Goal: Transaction & Acquisition: Subscribe to service/newsletter

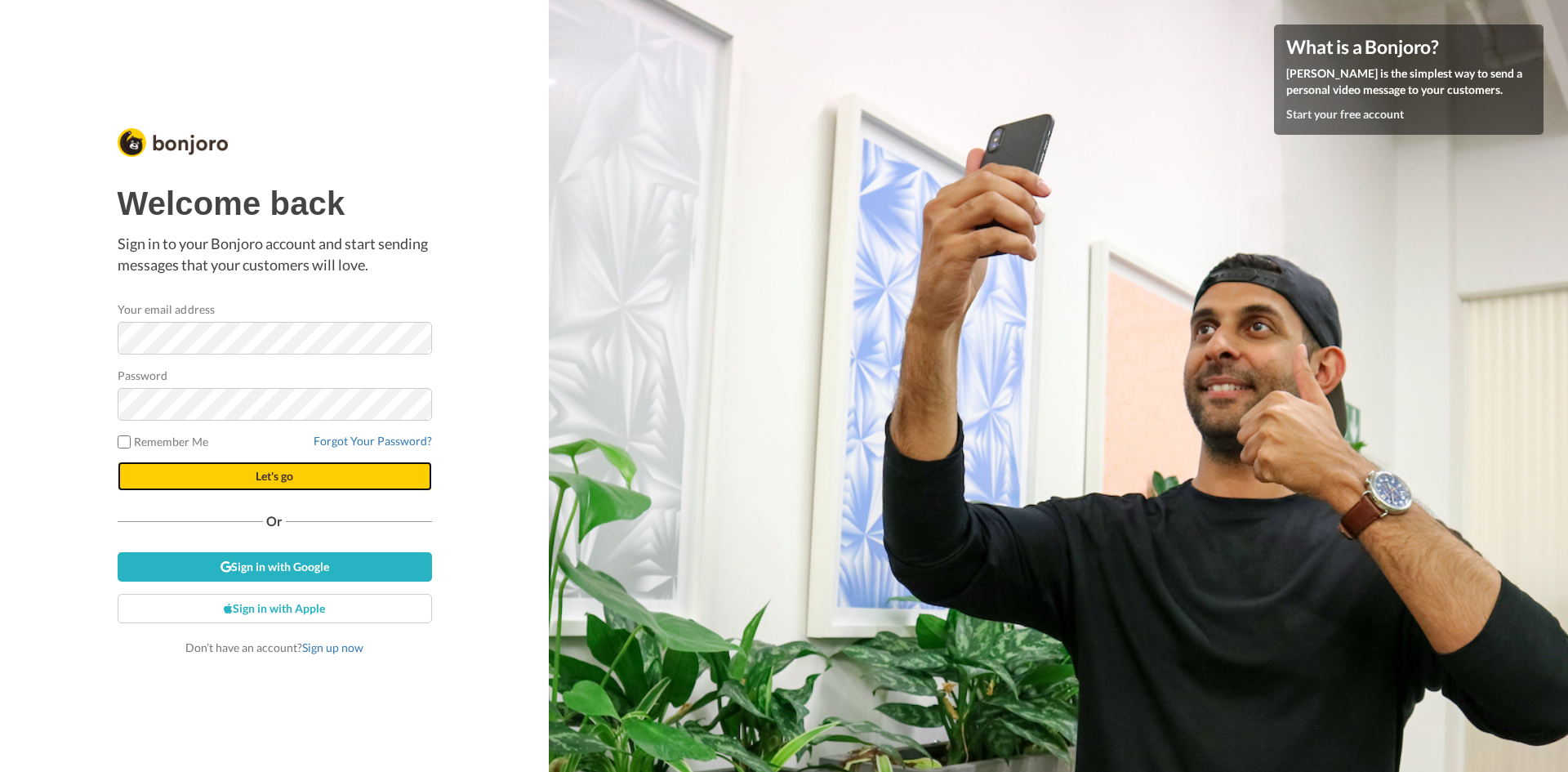
click at [289, 470] on span "Let's go" at bounding box center [274, 475] width 37 height 14
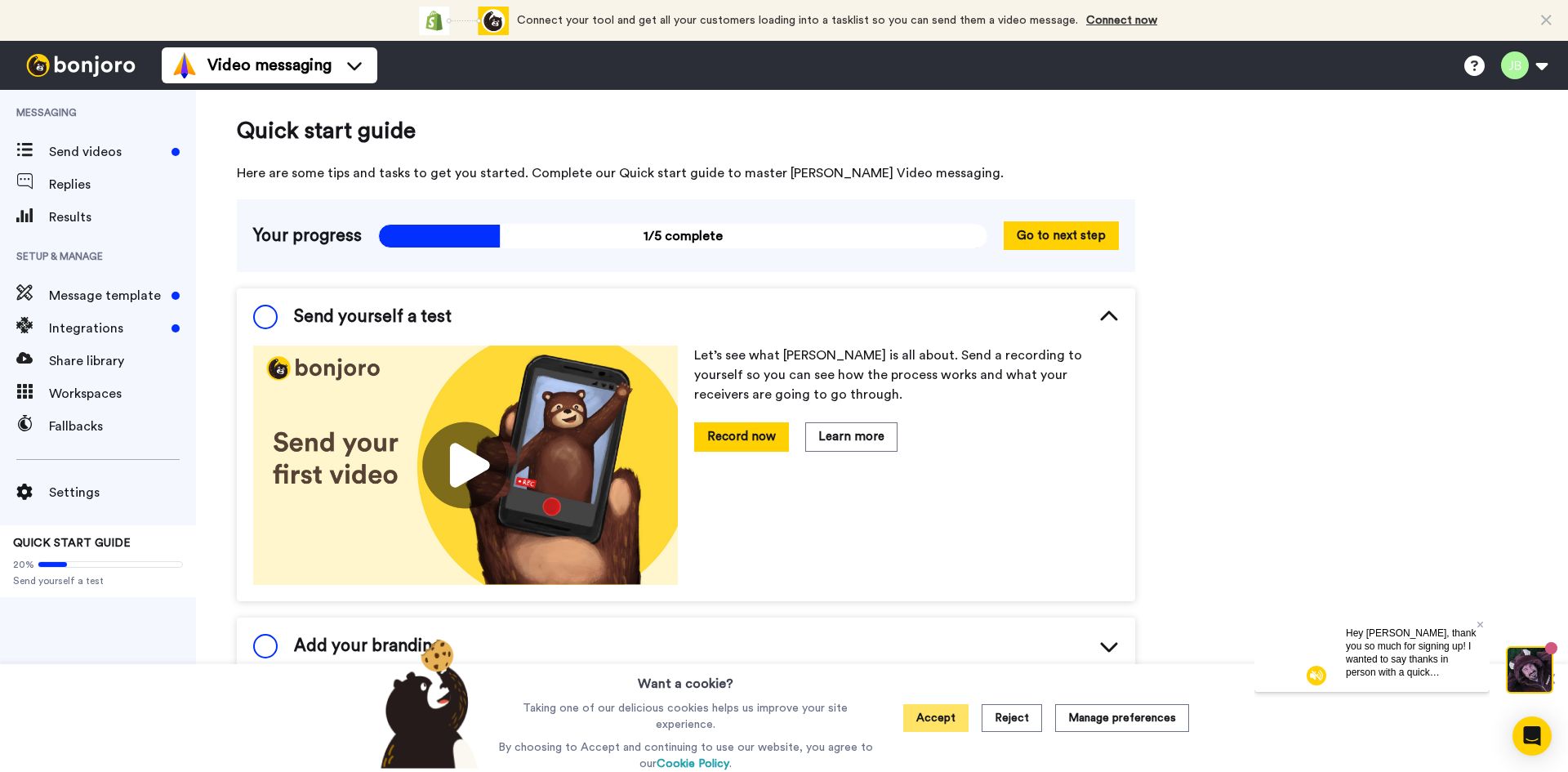
click at [938, 721] on button "Accept" at bounding box center [935, 717] width 65 height 28
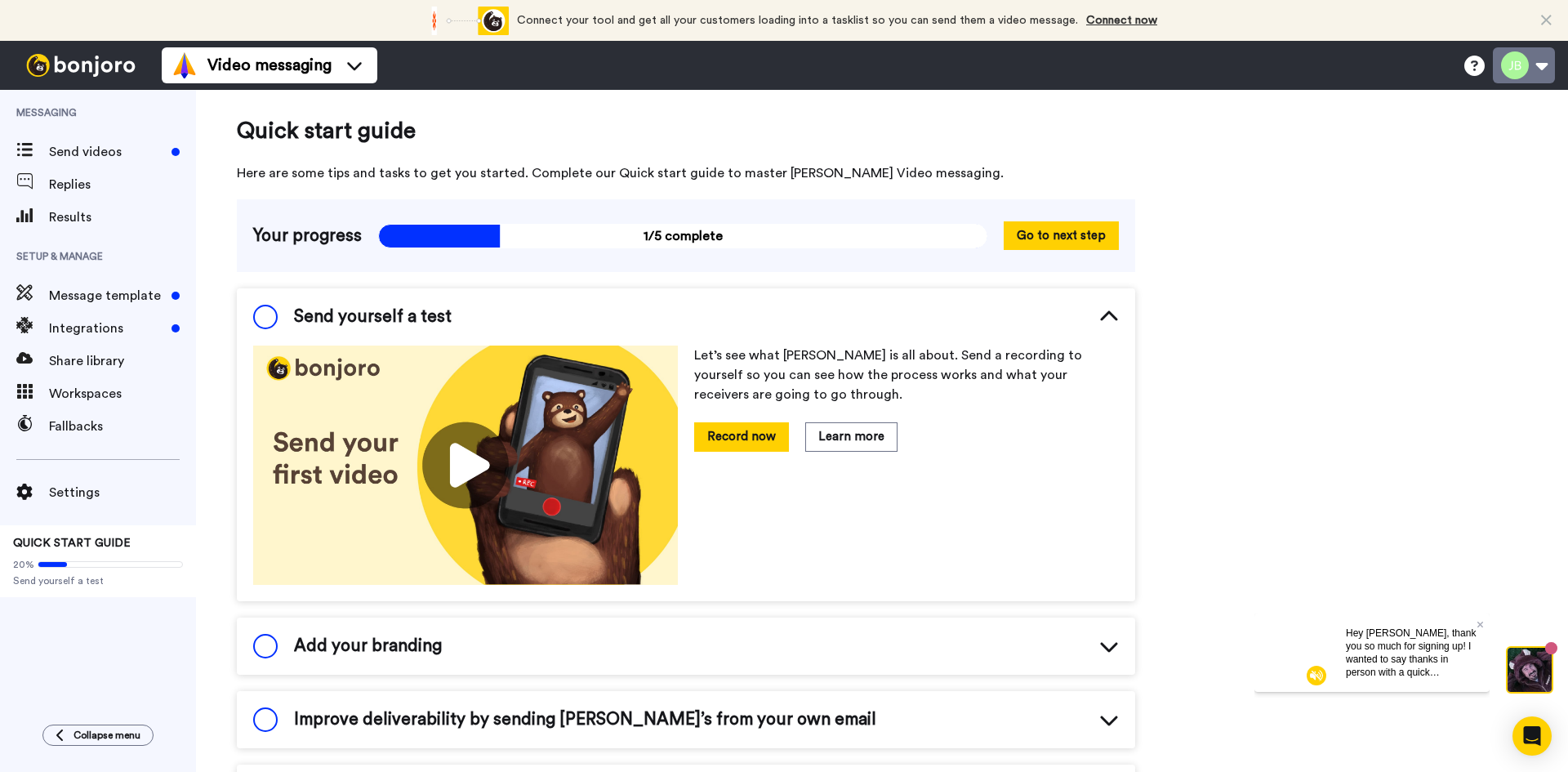
click at [1536, 70] on button at bounding box center [1523, 65] width 62 height 36
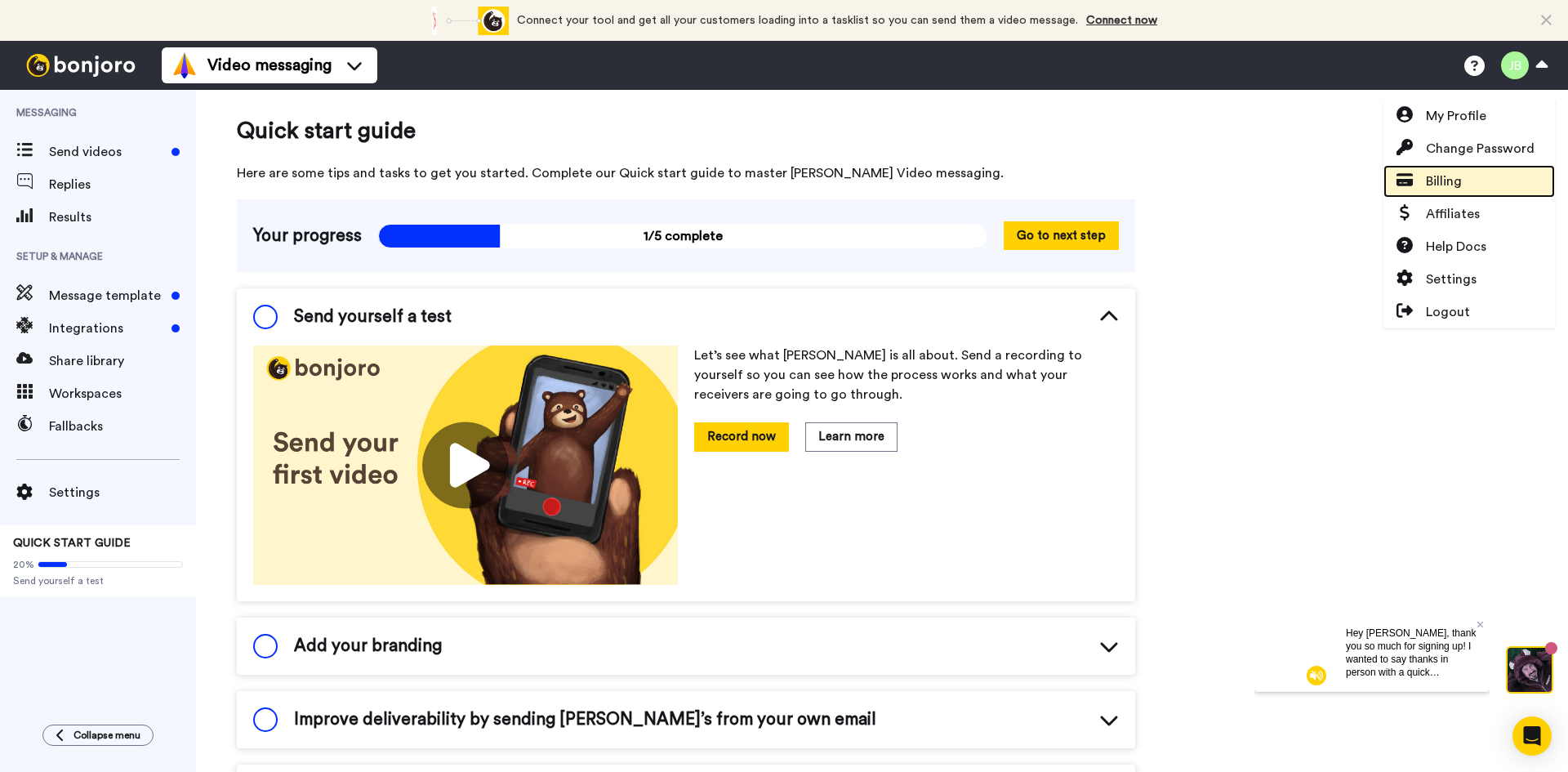
click at [1507, 187] on link "Billing" at bounding box center [1468, 181] width 172 height 33
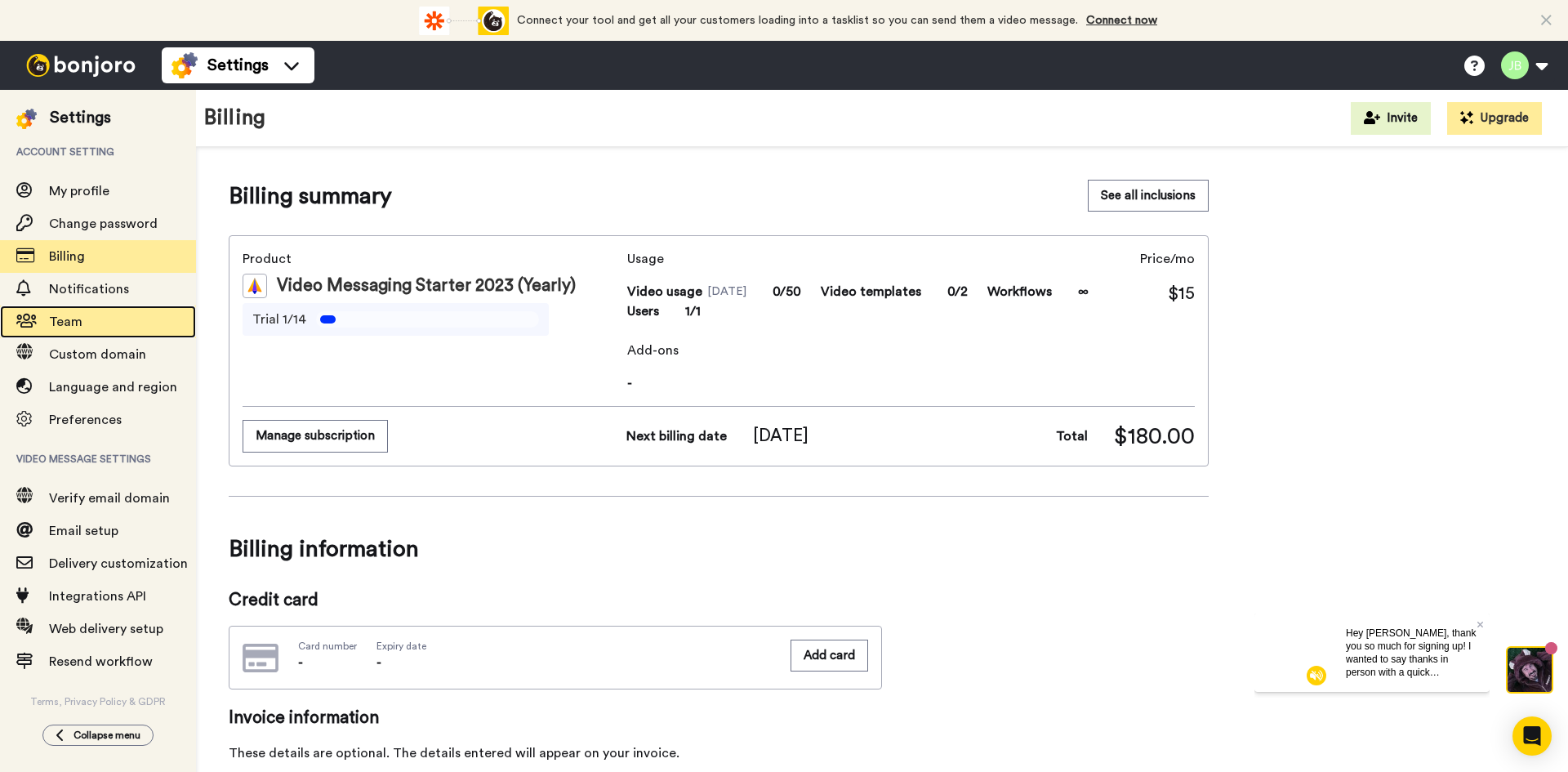
click at [72, 324] on span "Team" at bounding box center [66, 321] width 34 height 13
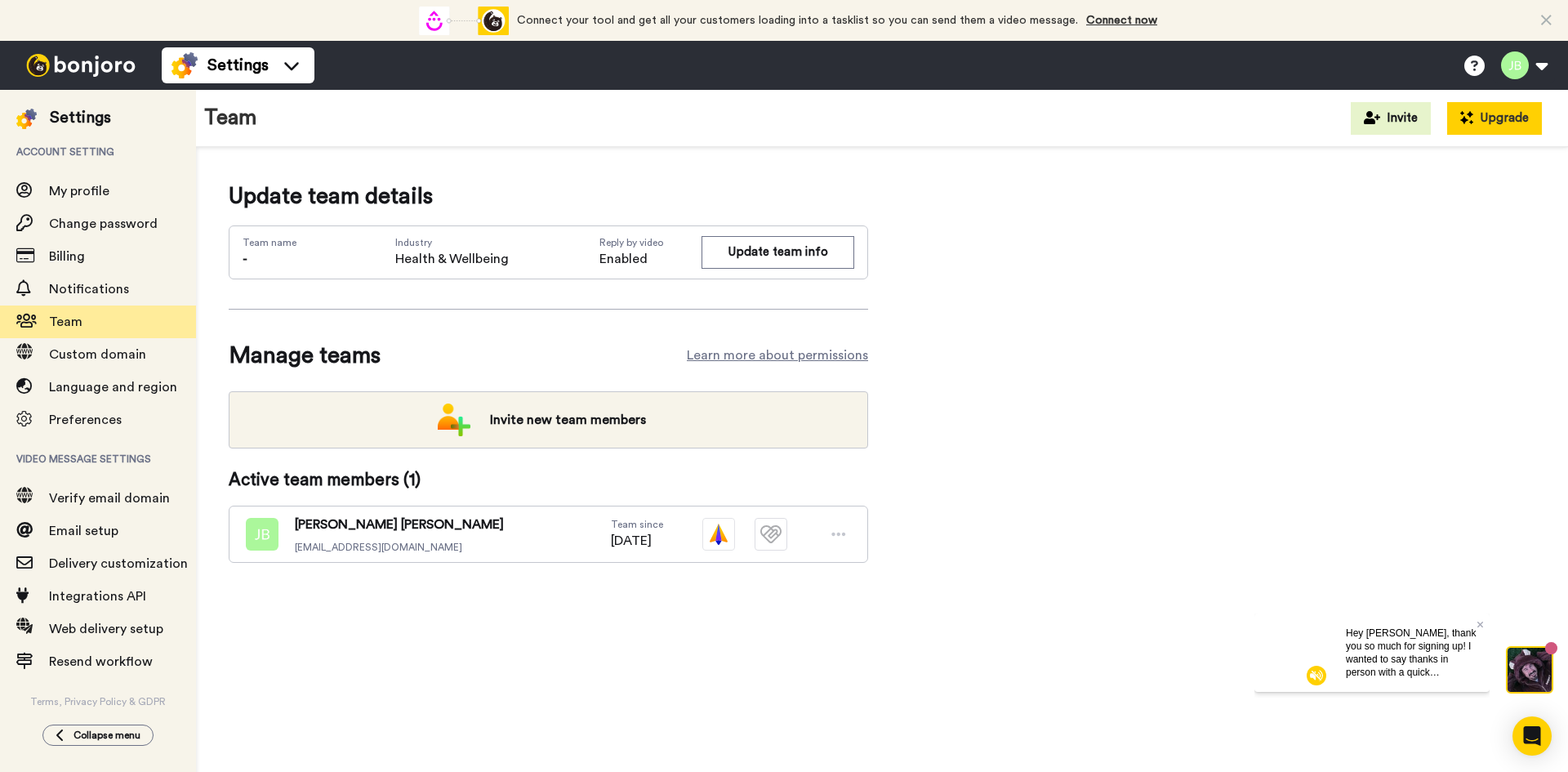
click at [1521, 118] on button "Upgrade" at bounding box center [1494, 118] width 94 height 33
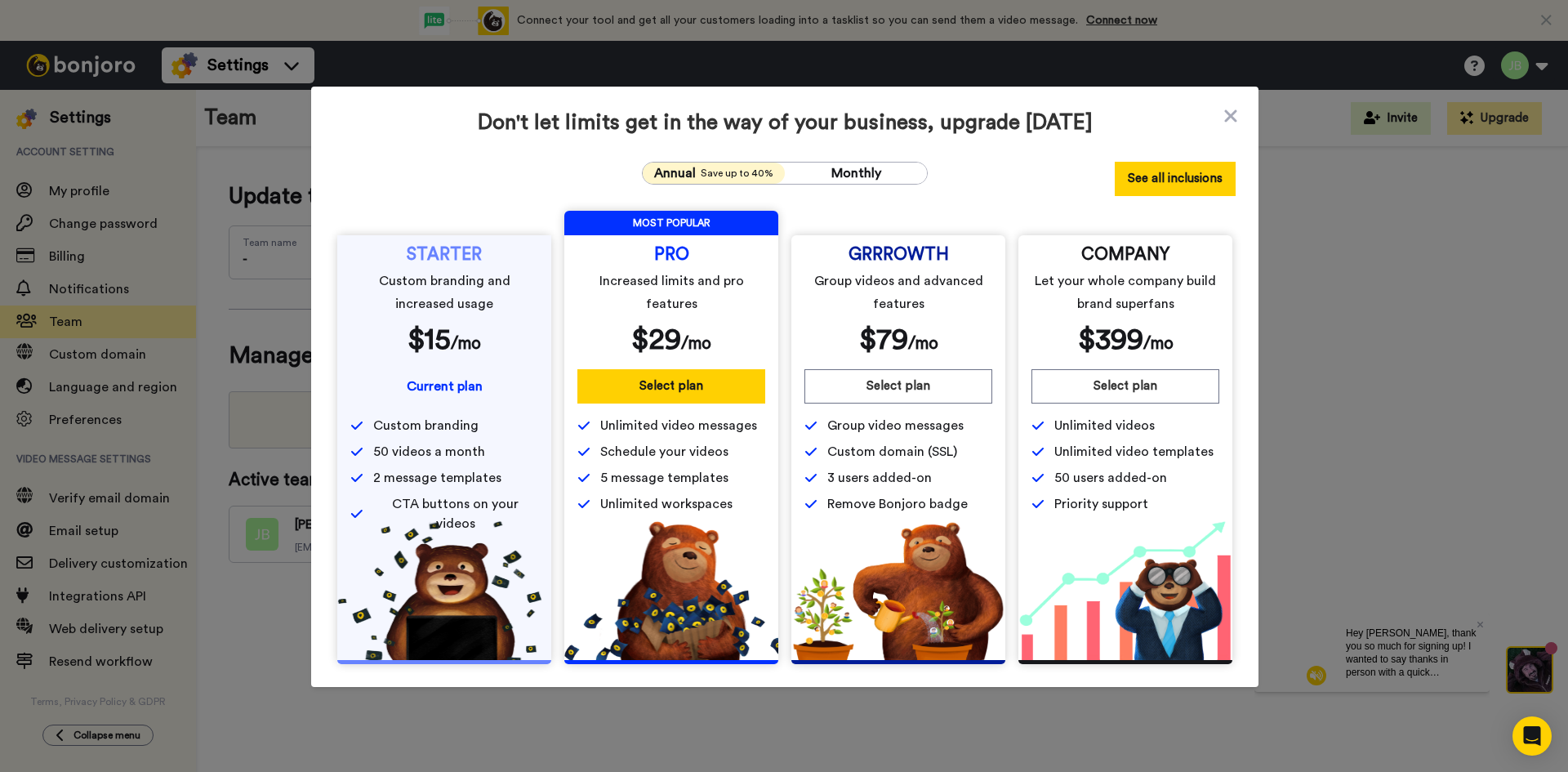
click at [1129, 179] on button "See all inclusions" at bounding box center [1175, 179] width 121 height 35
click at [1224, 118] on icon at bounding box center [1231, 116] width 12 height 12
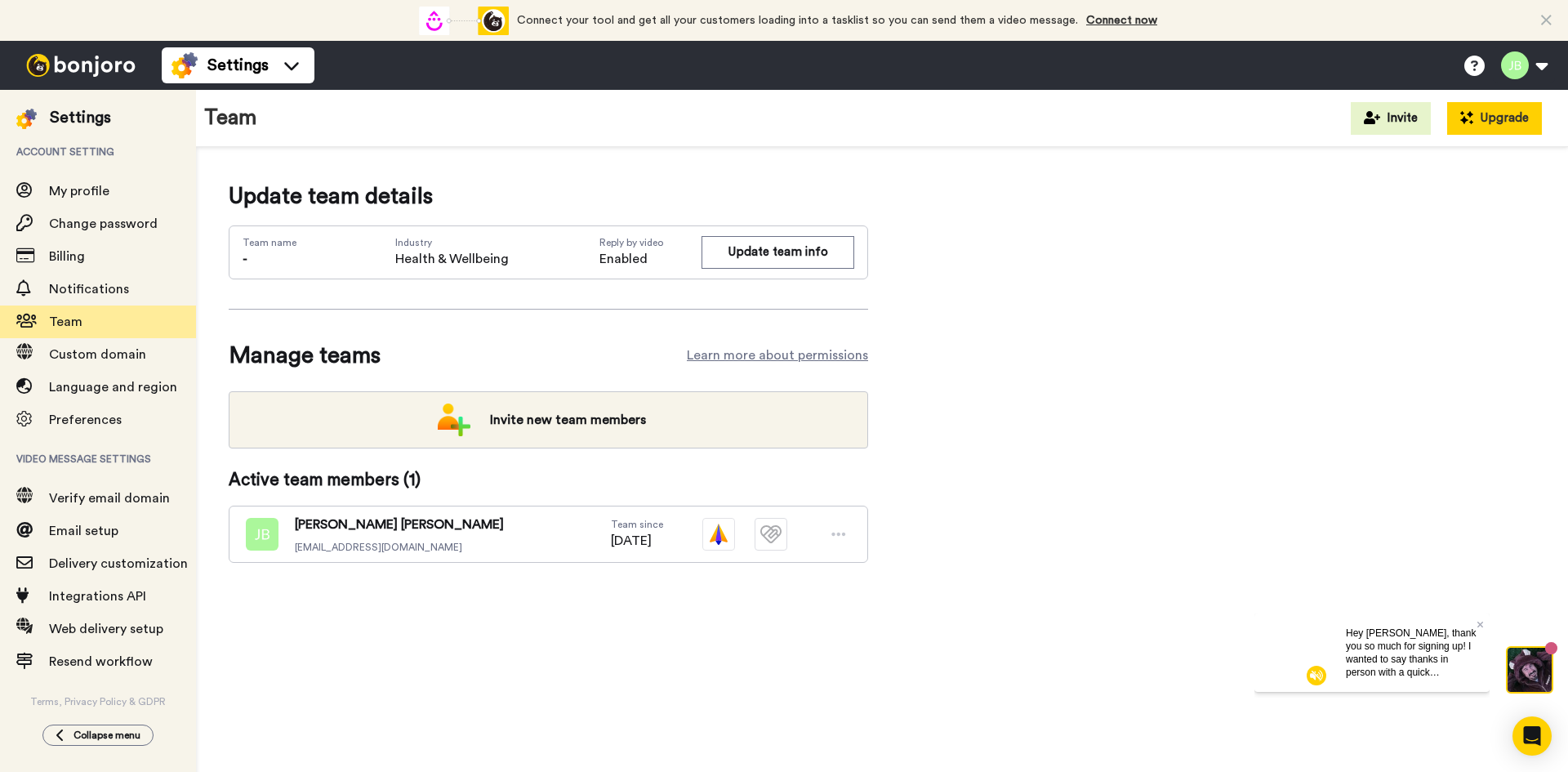
click at [1464, 128] on button "Upgrade" at bounding box center [1494, 118] width 94 height 33
